Goal: Information Seeking & Learning: Learn about a topic

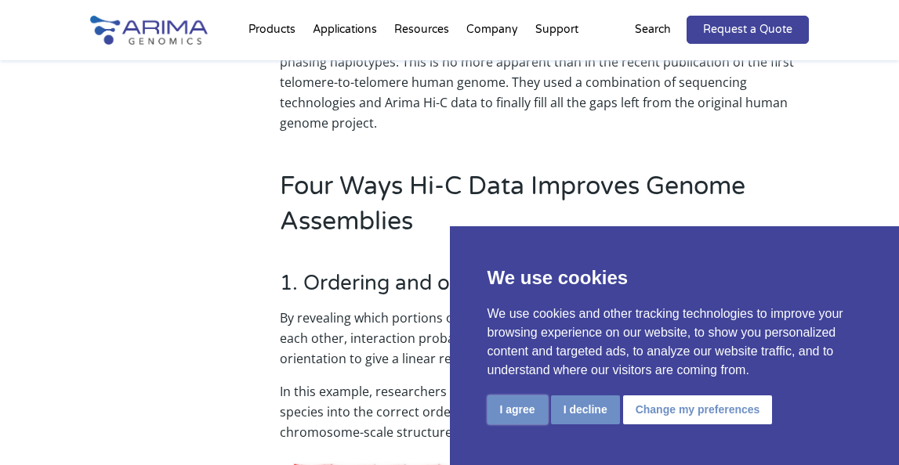
click at [534, 413] on button "I agree" at bounding box center [517, 410] width 60 height 29
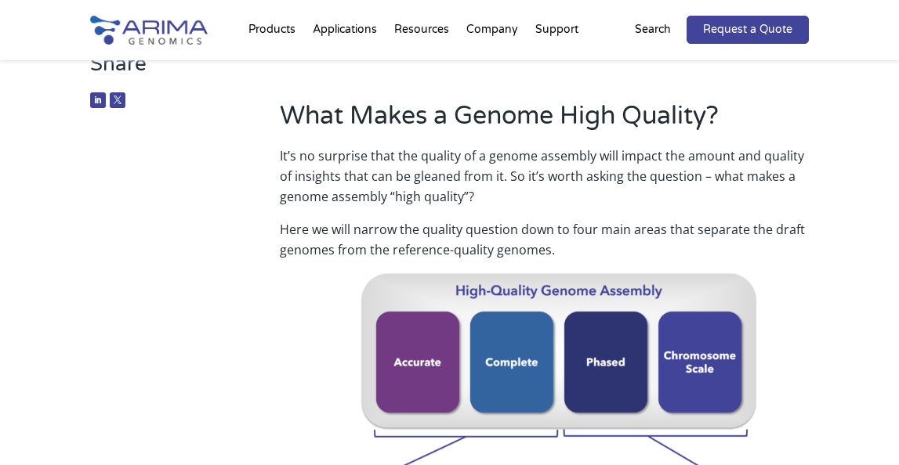
scroll to position [270, 0]
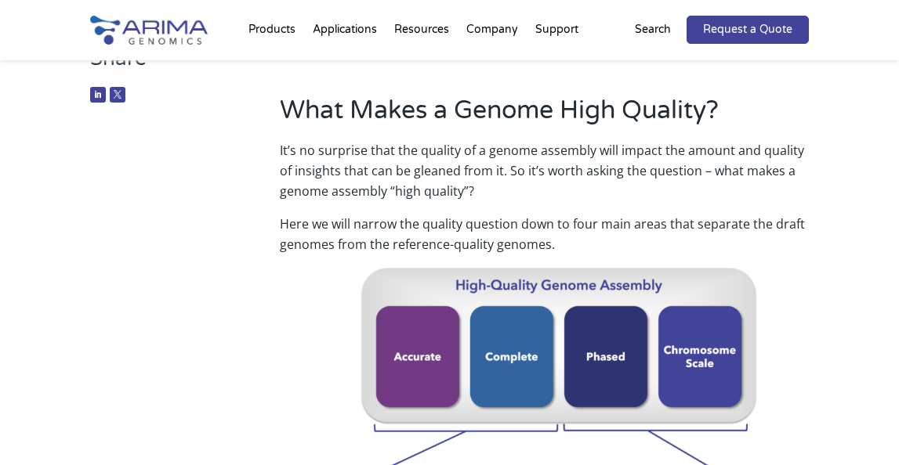
click at [512, 200] on p "It’s no surprise that the quality of a genome assembly will impact the amount a…" at bounding box center [545, 177] width 530 height 74
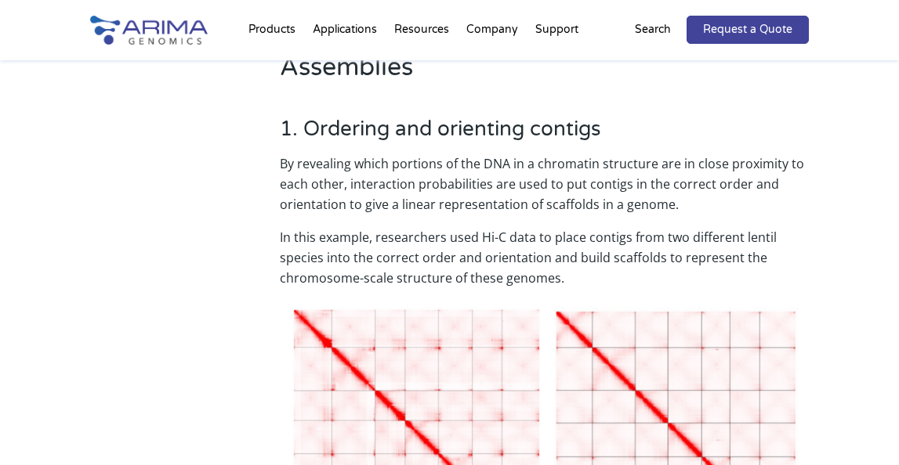
scroll to position [1138, 0]
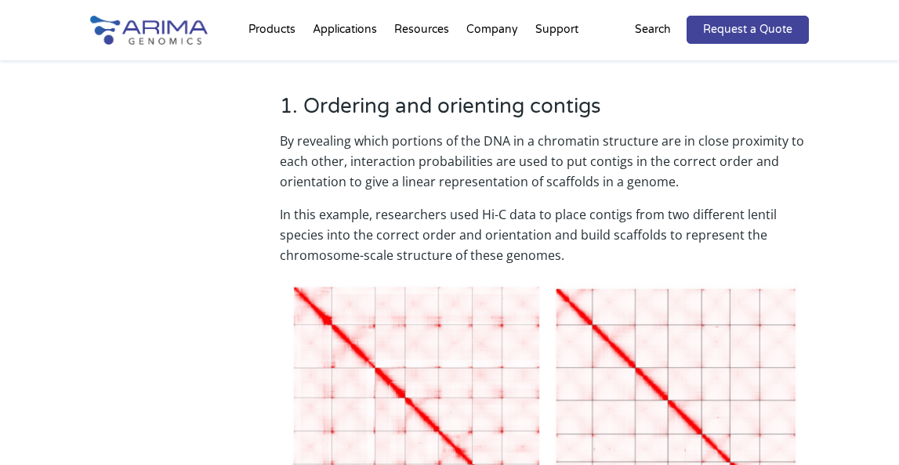
click at [555, 161] on p "By revealing which portions of the DNA in a chromatin structure are in close pr…" at bounding box center [545, 168] width 530 height 74
click at [490, 165] on p "By revealing which portions of the DNA in a chromatin structure are in close pr…" at bounding box center [545, 168] width 530 height 74
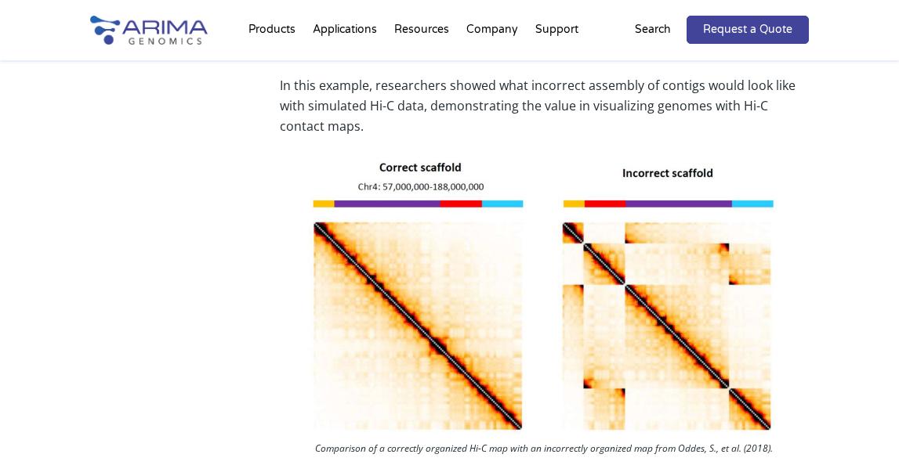
scroll to position [0, 0]
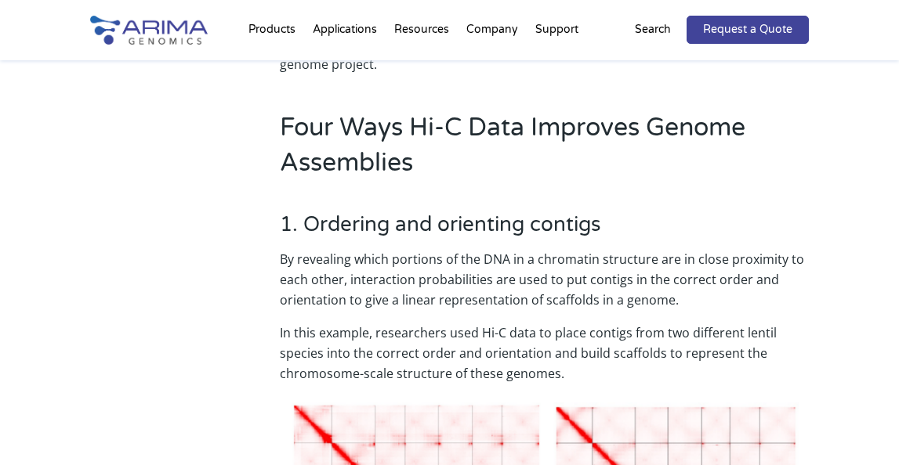
click at [452, 221] on h3 "1. Ordering and orienting contigs" at bounding box center [545, 230] width 530 height 37
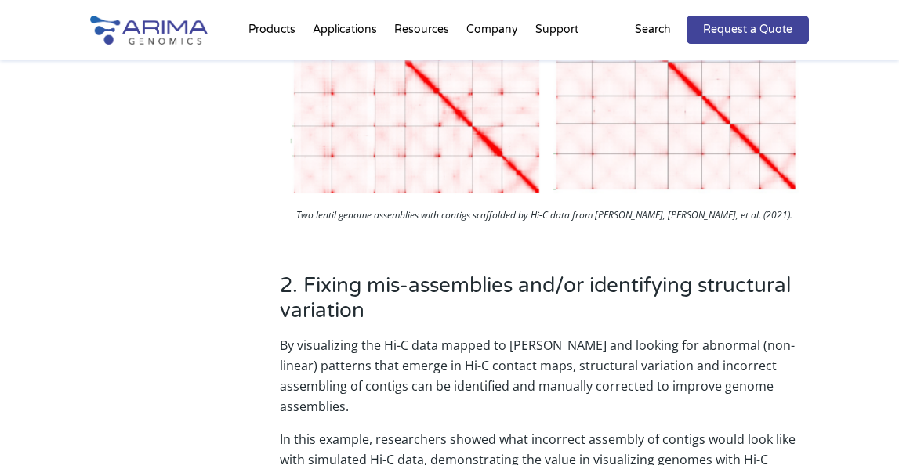
scroll to position [1478, 0]
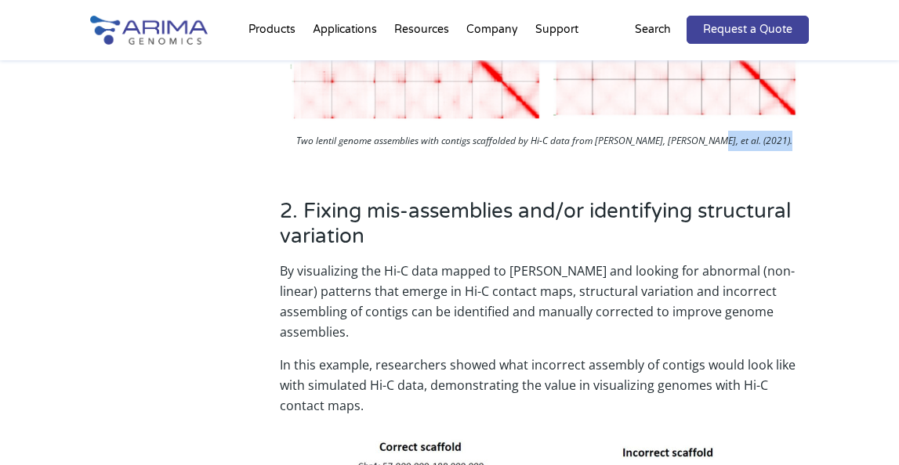
scroll to position [1563, 0]
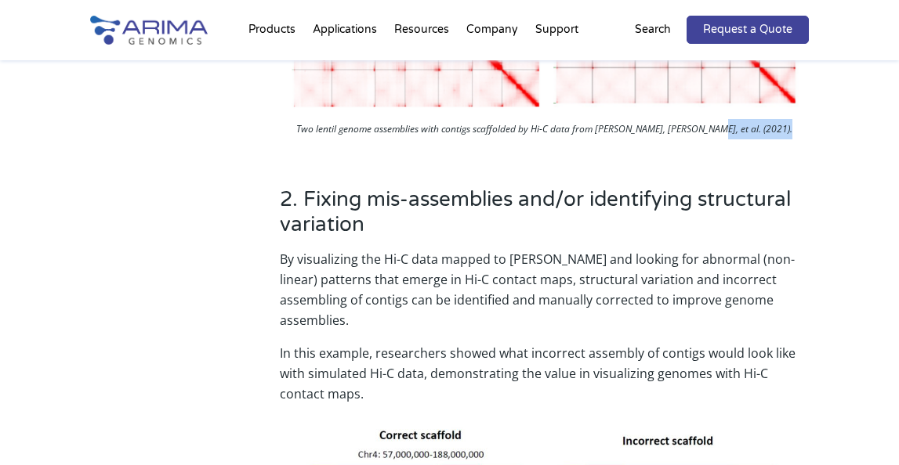
click at [408, 249] on p "By visualizing the Hi-C data mapped to sequence data and looking for abnormal (…" at bounding box center [545, 296] width 530 height 94
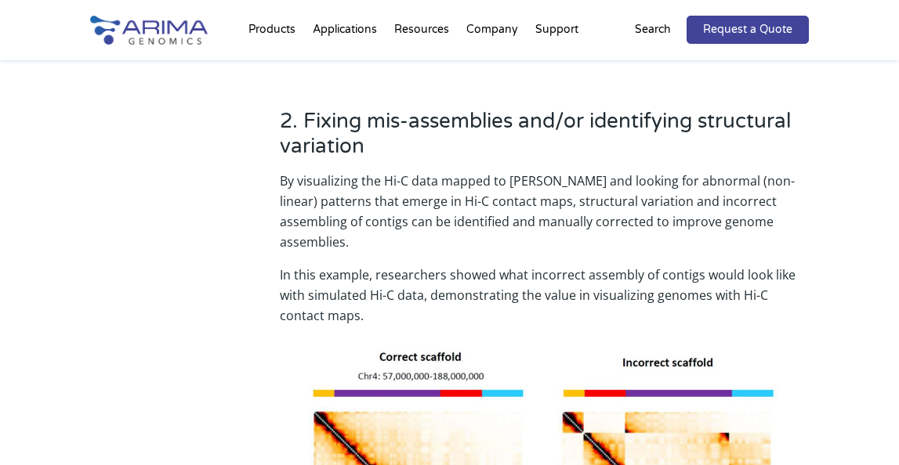
scroll to position [1644, 0]
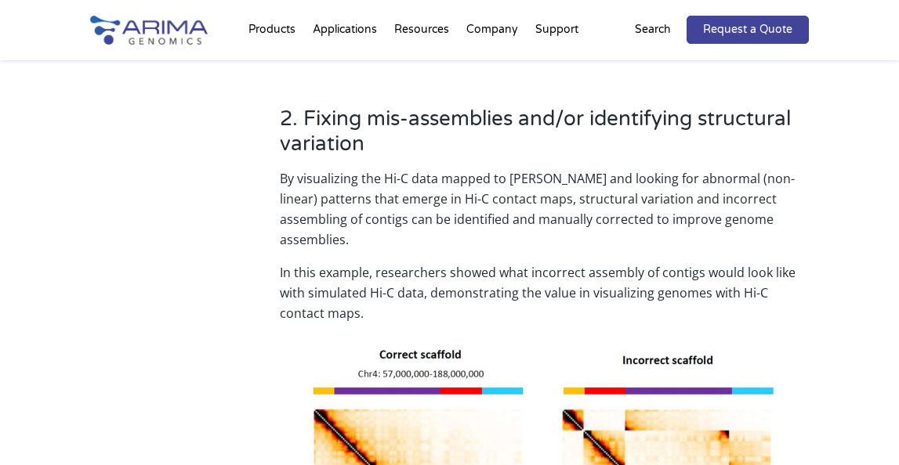
click at [611, 172] on p "By visualizing the Hi-C data mapped to sequence data and looking for abnormal (…" at bounding box center [545, 215] width 530 height 94
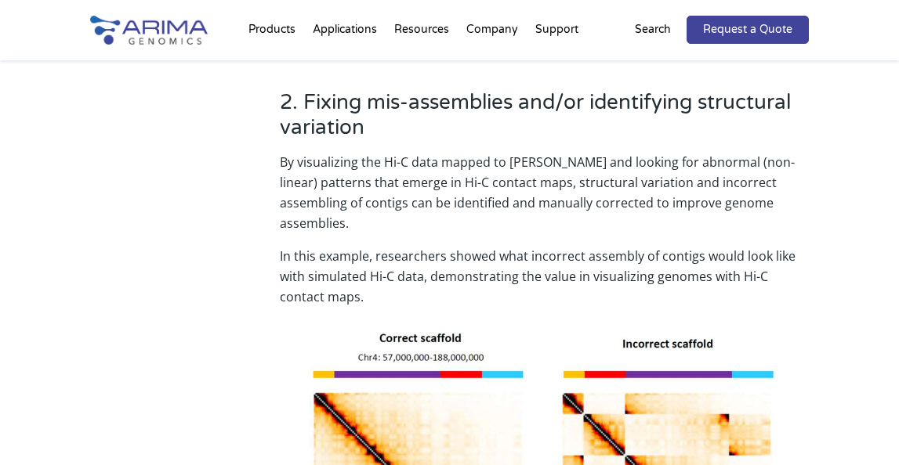
click at [513, 169] on p "By visualizing the Hi-C data mapped to sequence data and looking for abnormal (…" at bounding box center [545, 199] width 530 height 94
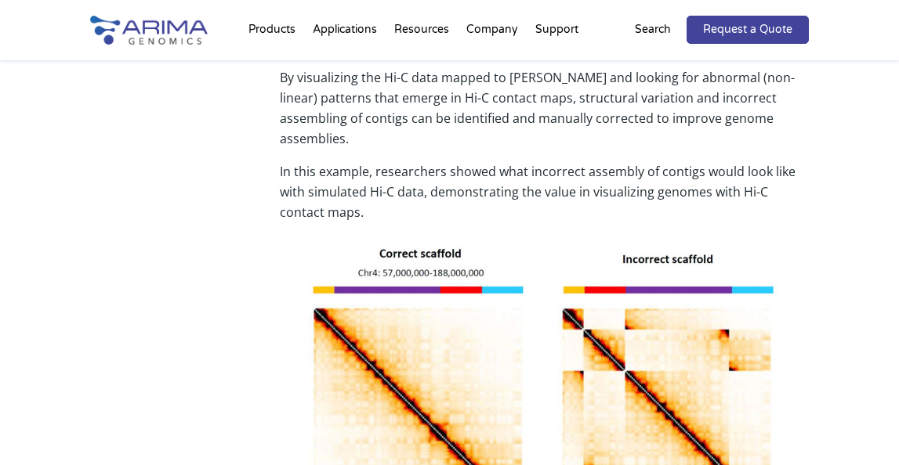
scroll to position [1750, 0]
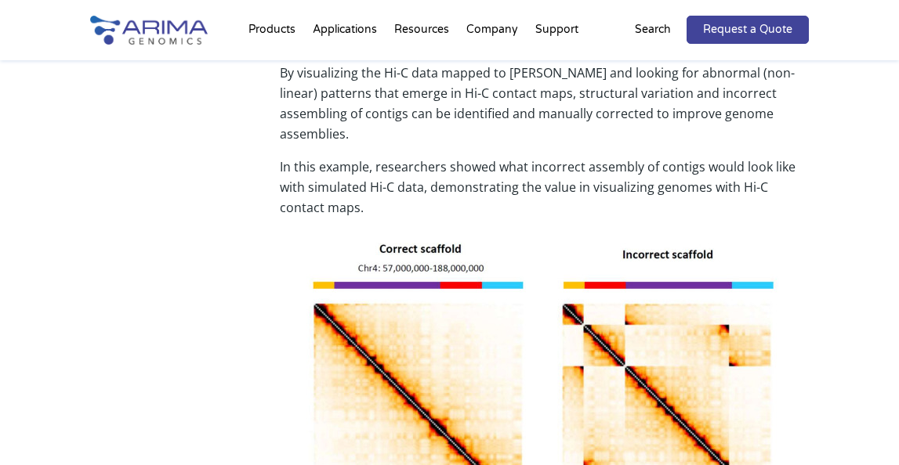
click at [534, 157] on p "In this example, researchers showed what incorrect assembly of contigs would lo…" at bounding box center [545, 194] width 530 height 74
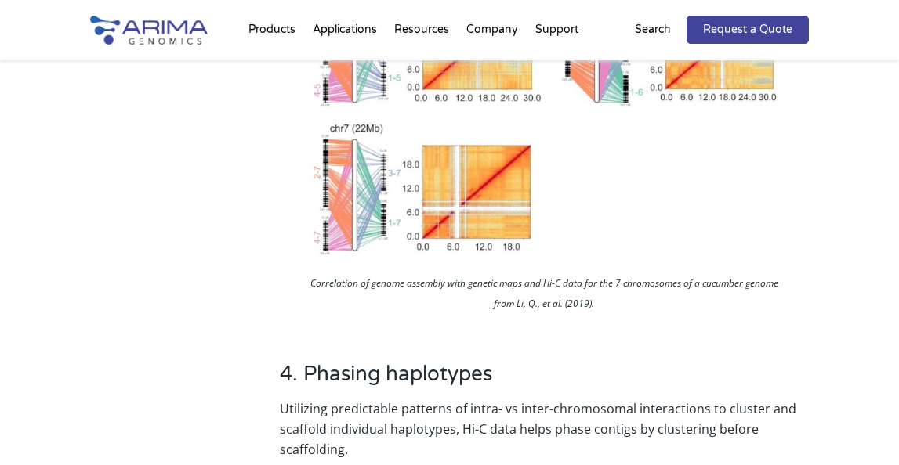
scroll to position [2813, 0]
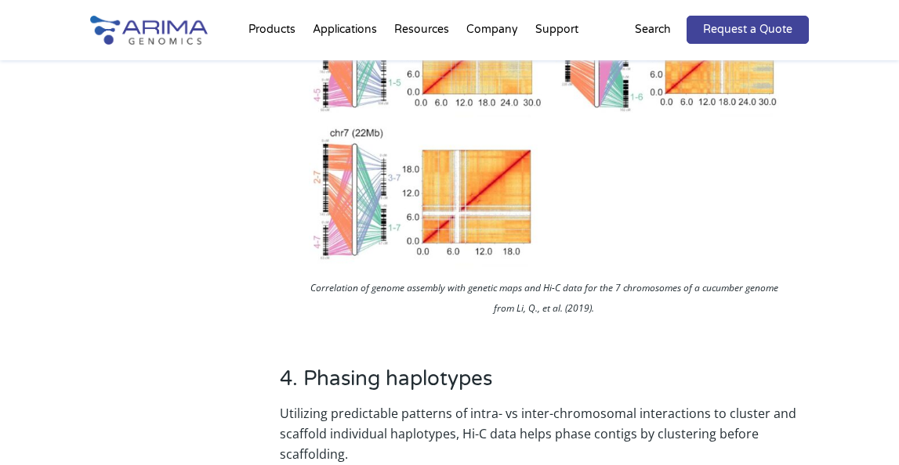
click at [575, 278] on p "Correlation of genome assembly with genetic maps and Hi-C data for the 7 chromo…" at bounding box center [544, 300] width 478 height 45
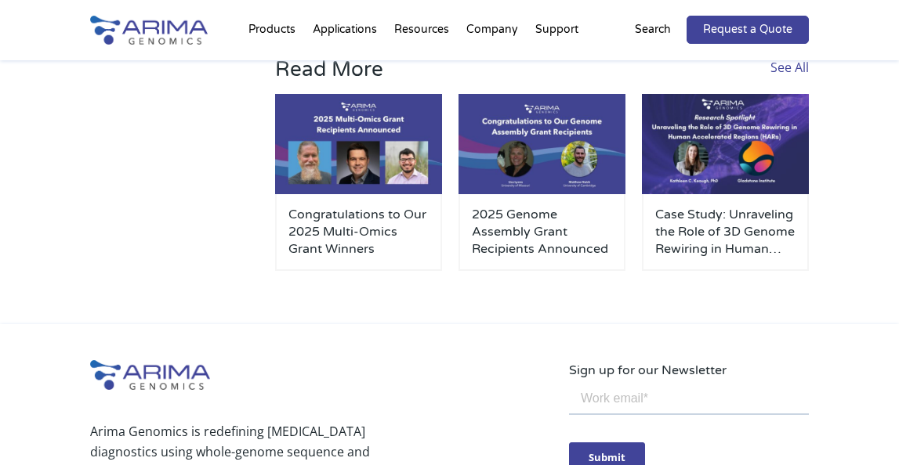
scroll to position [4650, 0]
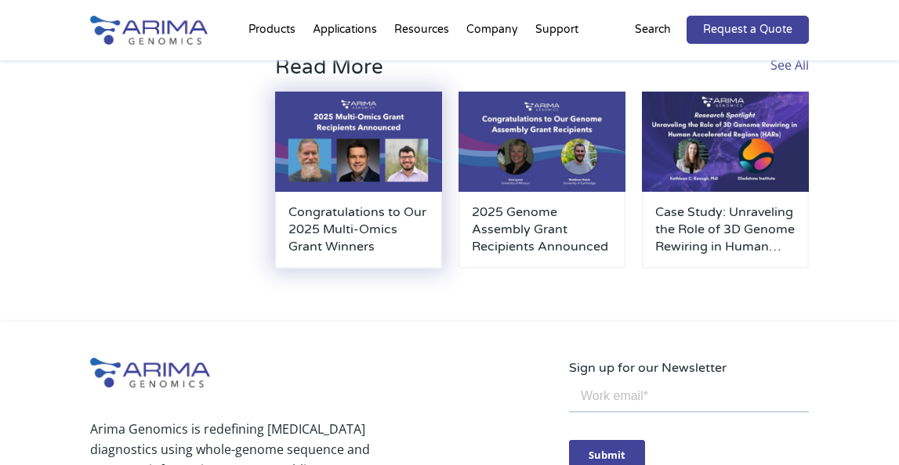
click at [378, 204] on h3 "Congratulations to Our 2025 Multi-Omics Grant Winners" at bounding box center [358, 230] width 140 height 52
